Goal: Transaction & Acquisition: Book appointment/travel/reservation

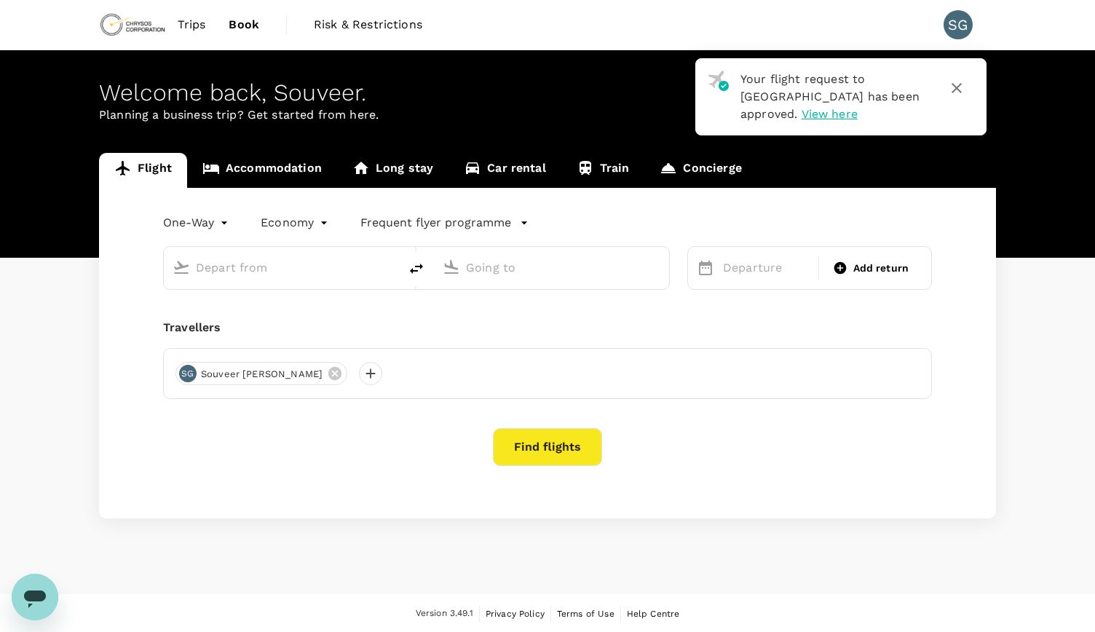
type input "roundtrip"
type input "Perth (PER)"
type input "Kalgoorlie-Boulder (KGI)"
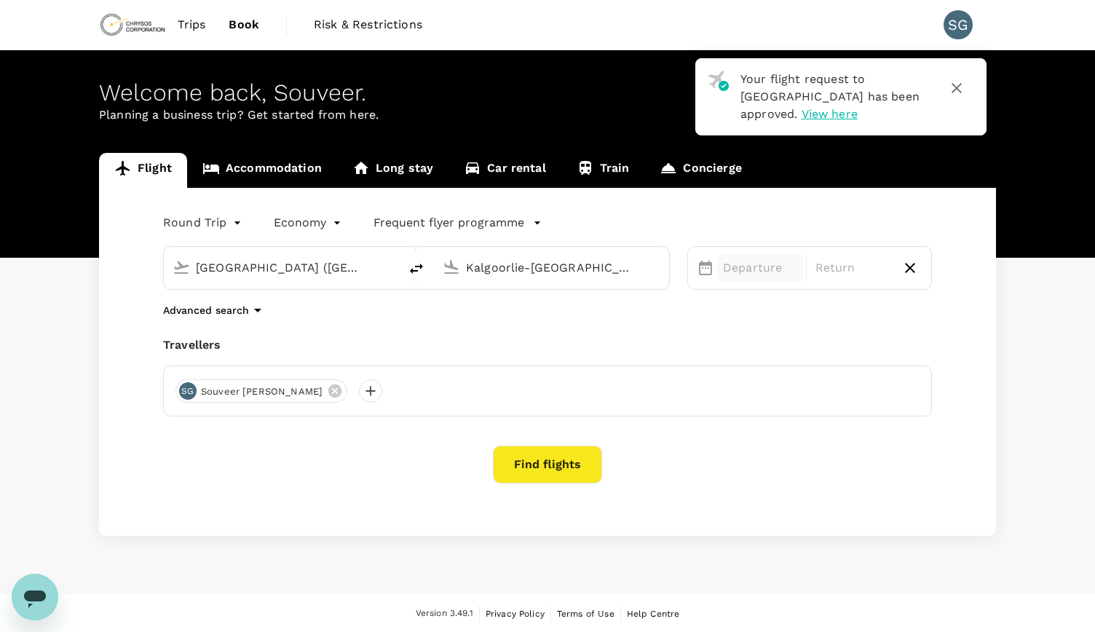
click at [757, 263] on p "Departure" at bounding box center [760, 267] width 74 height 17
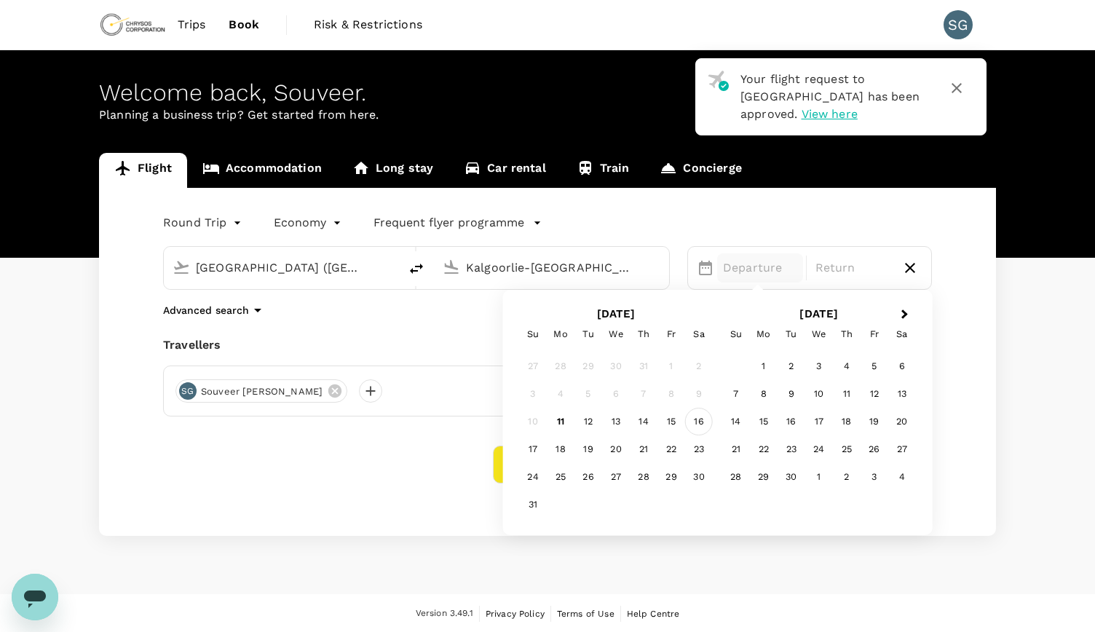
click at [691, 421] on div "16" at bounding box center [699, 422] width 28 height 28
click at [585, 453] on div "19" at bounding box center [588, 449] width 28 height 28
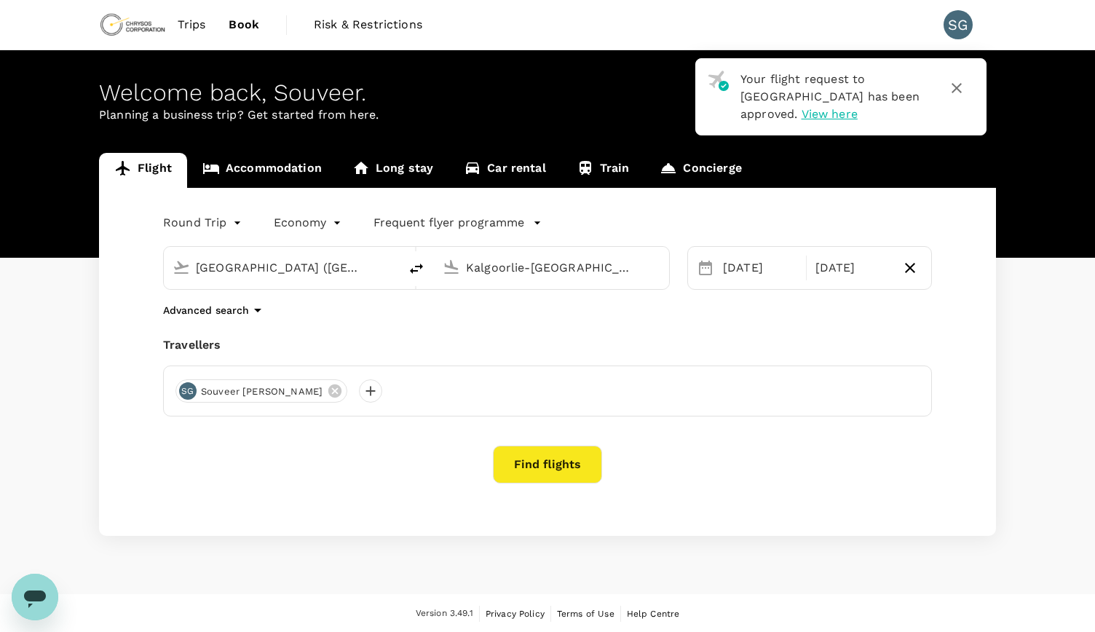
click at [560, 461] on button "Find flights" at bounding box center [547, 464] width 109 height 38
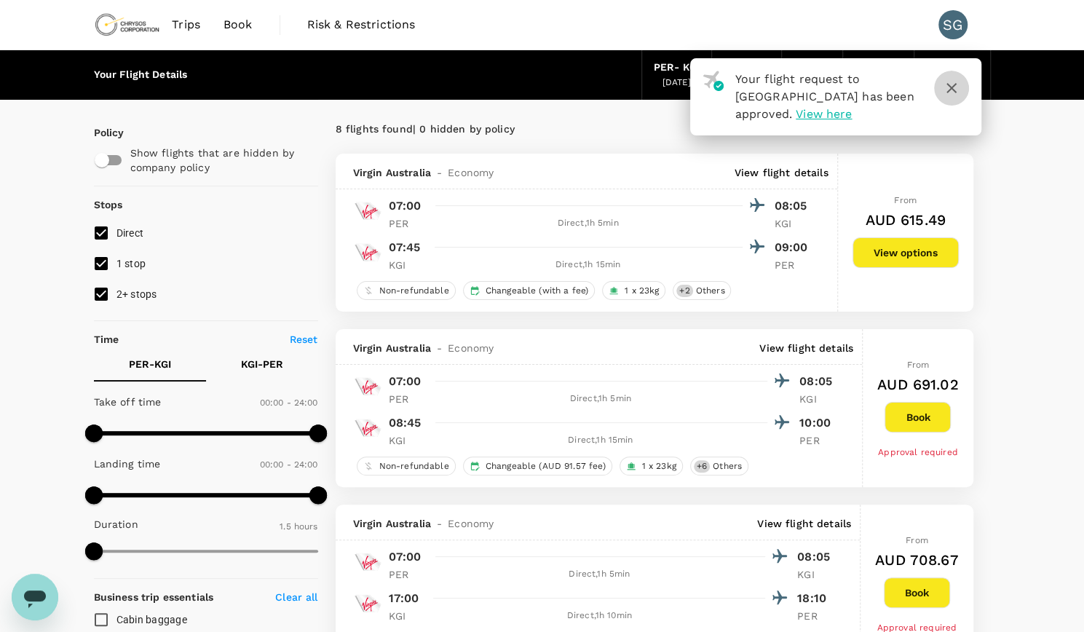
click at [948, 90] on icon "button" at bounding box center [951, 87] width 17 height 17
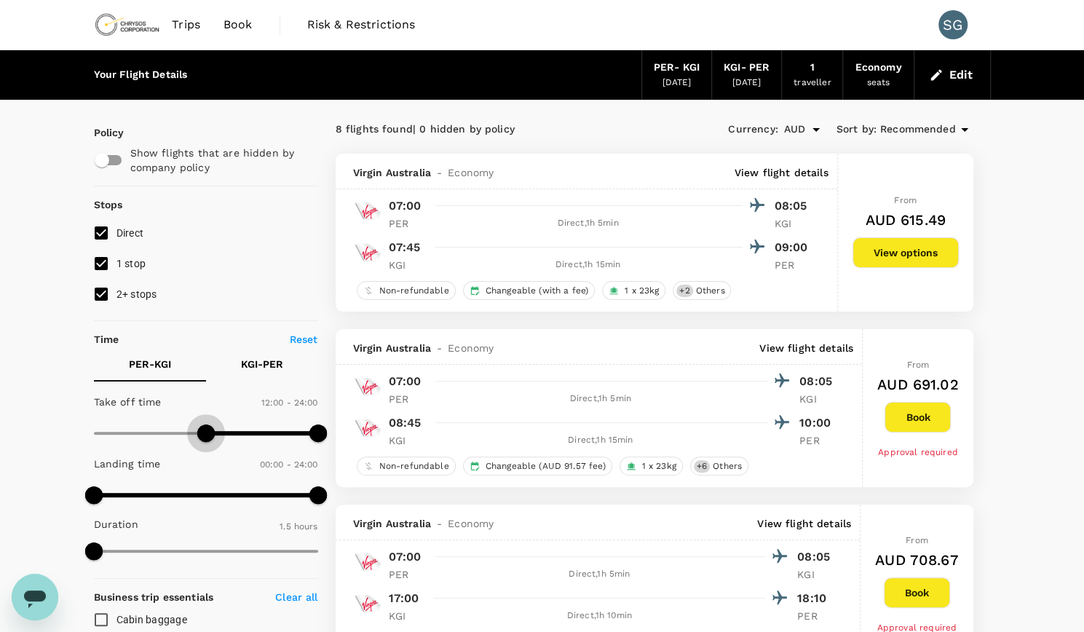
drag, startPoint x: 86, startPoint y: 434, endPoint x: 207, endPoint y: 424, distance: 121.9
click at [207, 424] on span at bounding box center [205, 432] width 17 height 17
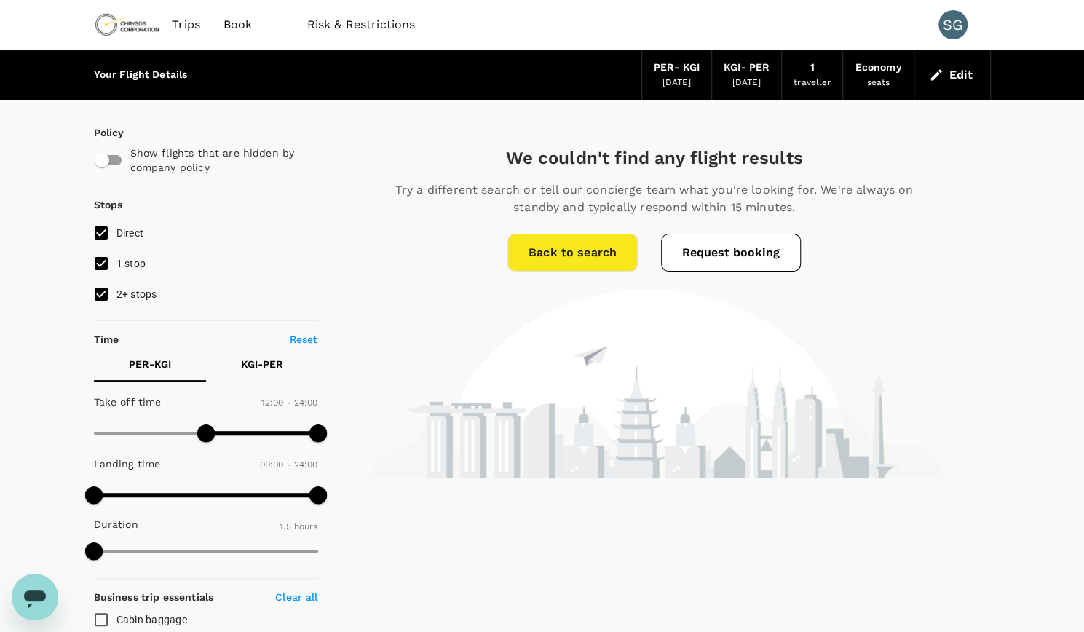
click at [298, 339] on p "Reset" at bounding box center [304, 339] width 28 height 15
type input "0"
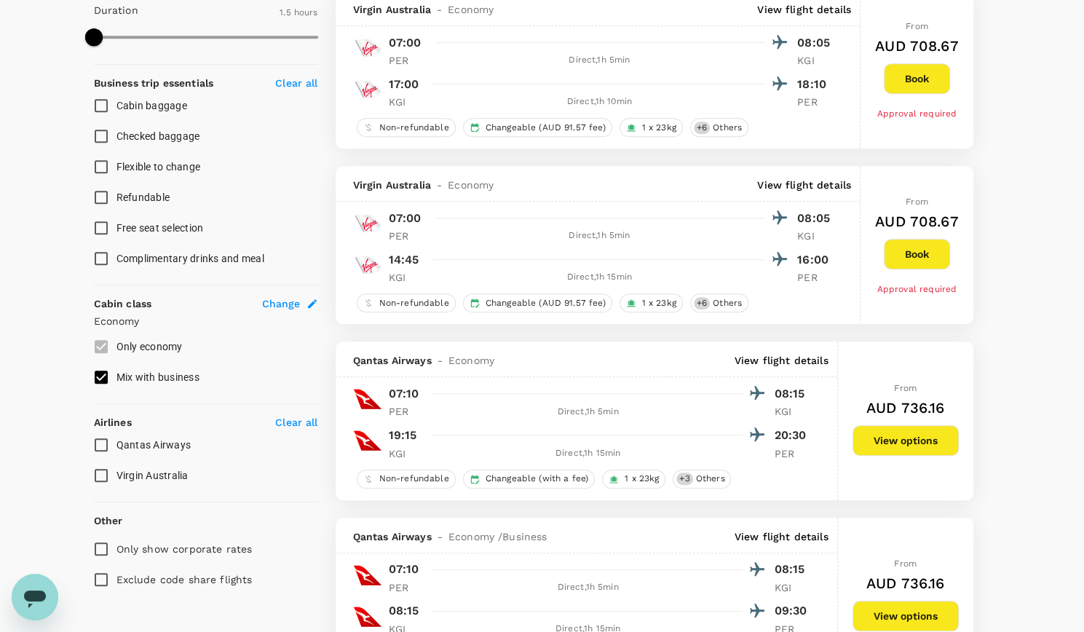
scroll to position [437, 0]
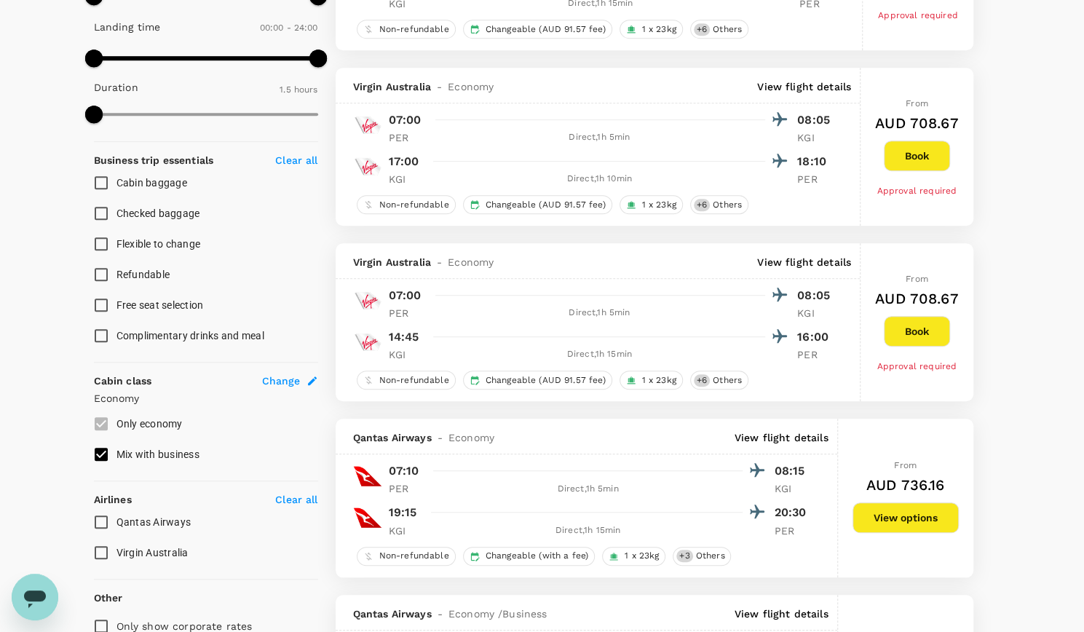
click at [895, 333] on button "Book" at bounding box center [917, 331] width 66 height 31
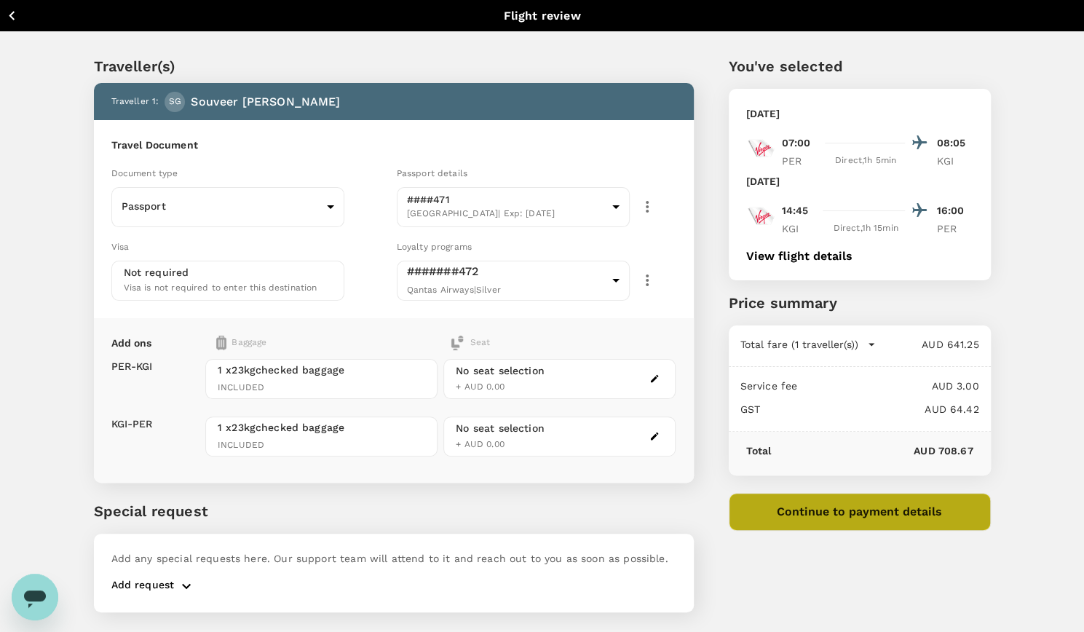
click at [785, 514] on button "Continue to payment details" at bounding box center [860, 512] width 262 height 38
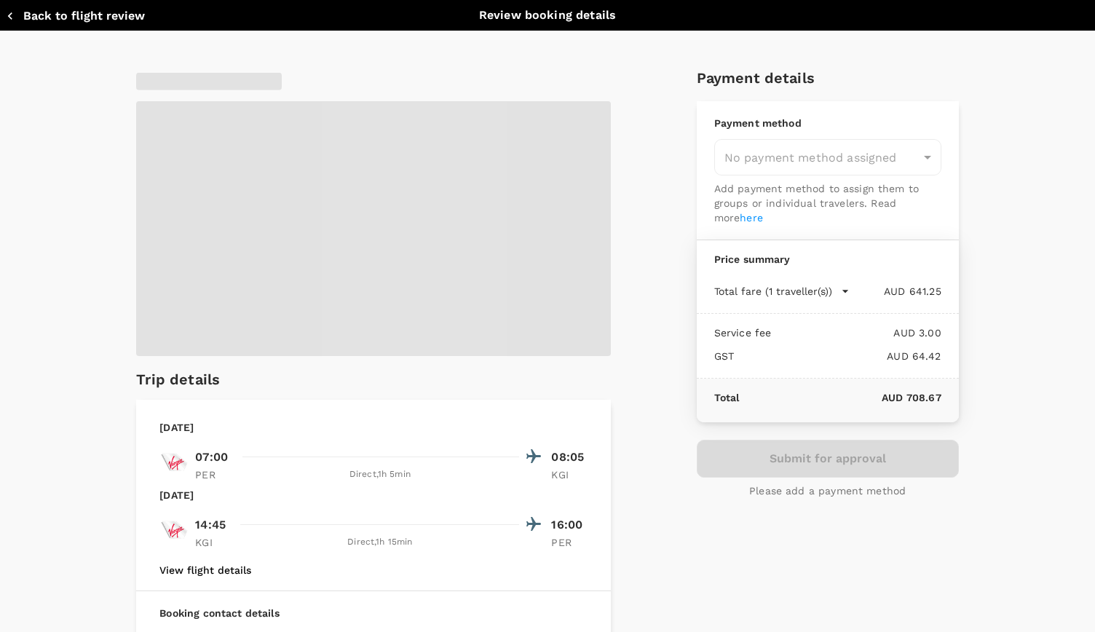
type input "9c4289b1-14a3-4119-8736-521306e5ca8f"
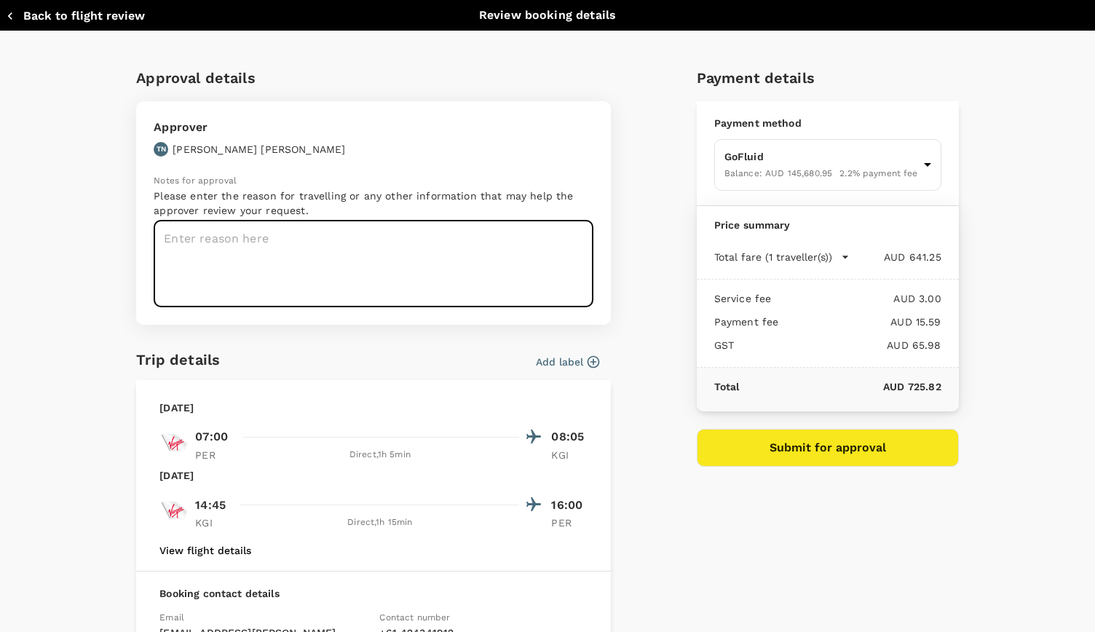
click at [368, 263] on textarea at bounding box center [374, 264] width 440 height 87
type textarea "ME cover in Kalgoorlie"
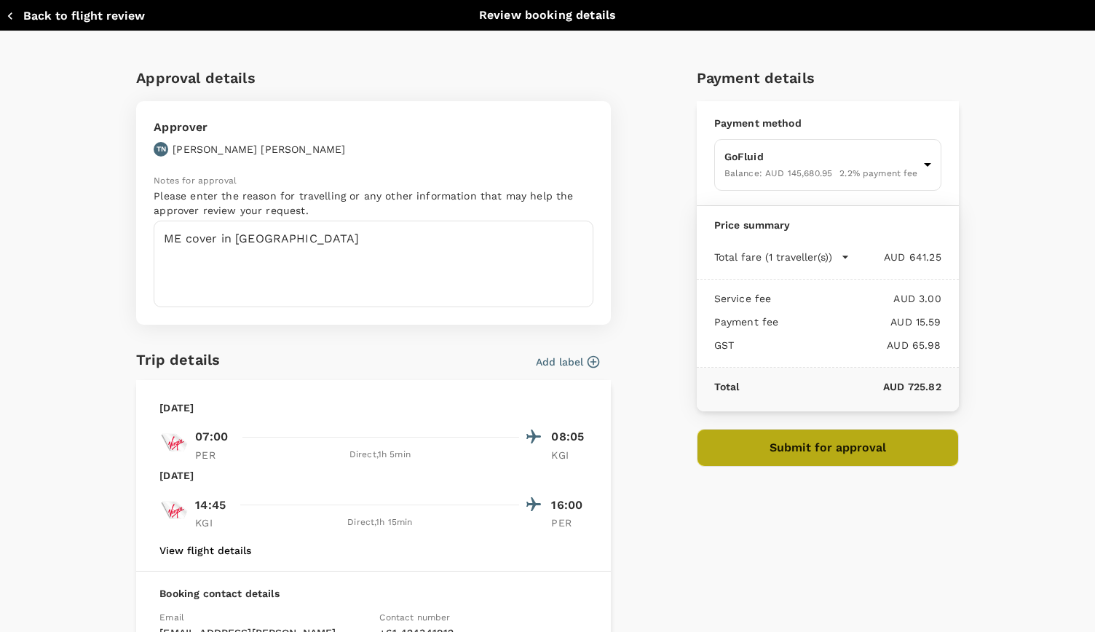
click at [756, 455] on button "Submit for approval" at bounding box center [828, 448] width 262 height 38
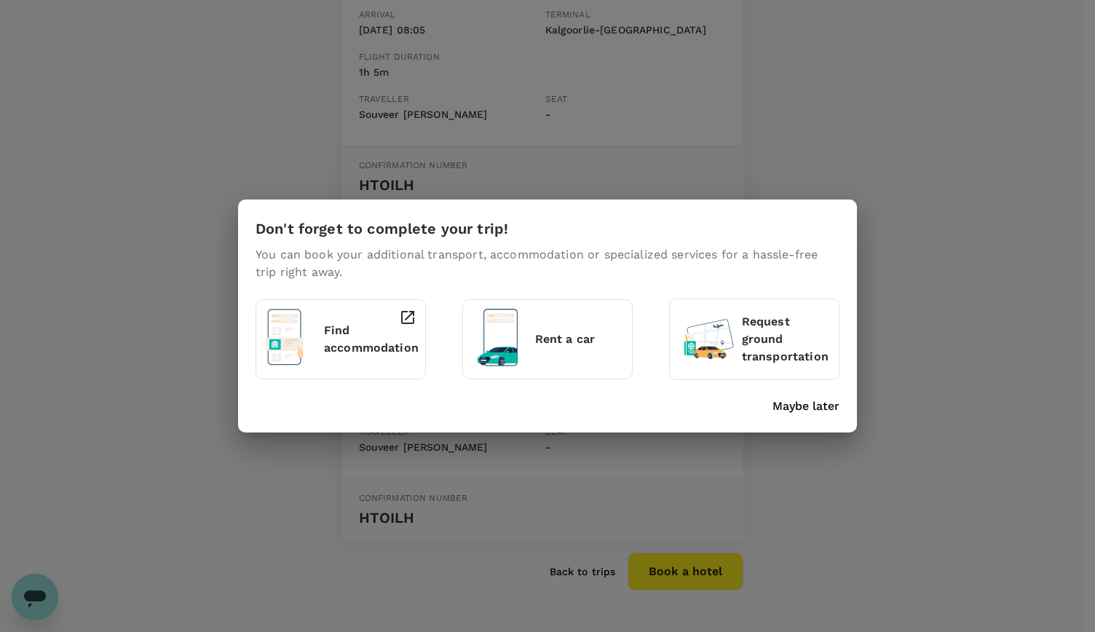
scroll to position [364, 0]
